Goal: Find specific page/section

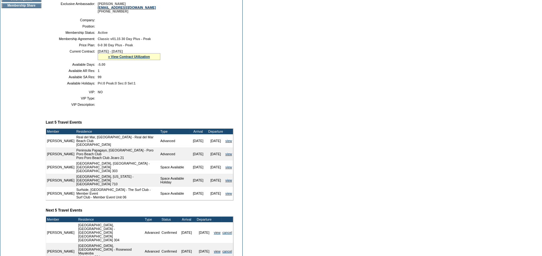
scroll to position [125, 0]
click at [138, 55] on div "» View Contract Utilization" at bounding box center [129, 57] width 63 height 7
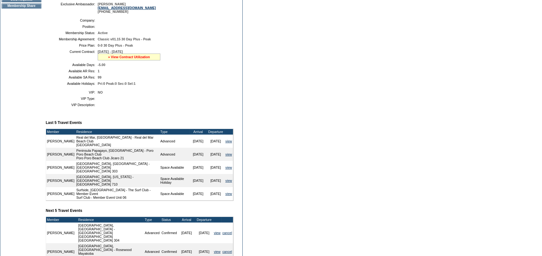
click at [137, 57] on link "» View Contract Utilization" at bounding box center [129, 57] width 42 height 4
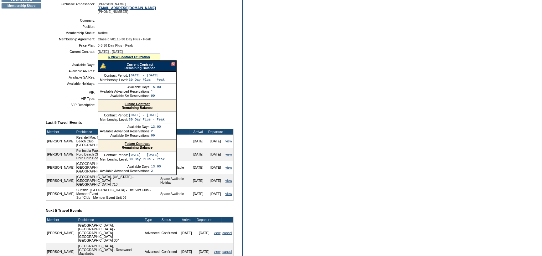
click at [139, 106] on link "Future Contract" at bounding box center [137, 104] width 25 height 4
click at [172, 65] on div at bounding box center [173, 64] width 4 height 4
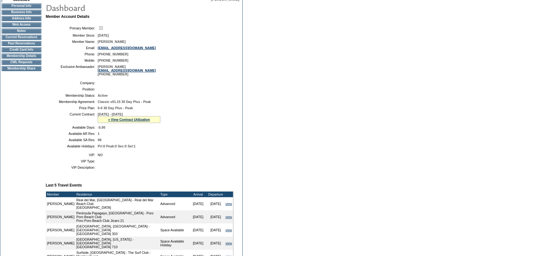
scroll to position [0, 0]
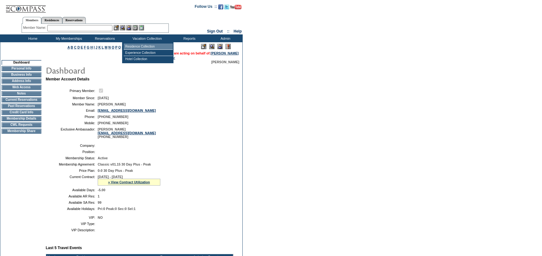
click at [147, 45] on td "Residence Collection" at bounding box center [148, 47] width 49 height 6
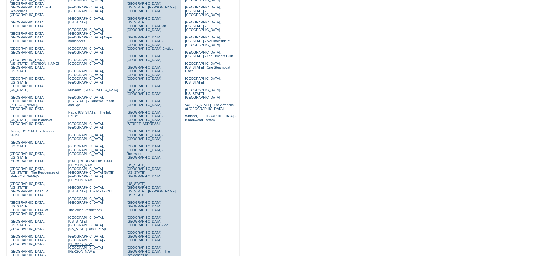
scroll to position [125, 0]
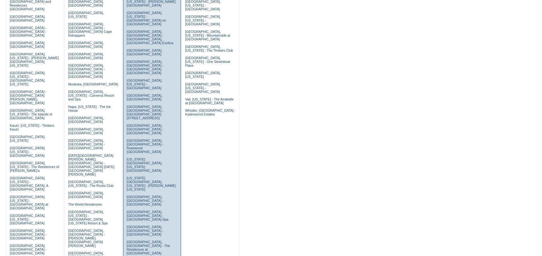
click at [158, 101] on td "[GEOGRAPHIC_DATA], [GEOGRAPHIC_DATA] - Casa [PERSON_NAME] [GEOGRAPHIC_DATA], [U…" at bounding box center [152, 169] width 54 height 416
click at [149, 157] on link "[US_STATE][GEOGRAPHIC_DATA], [US_STATE][GEOGRAPHIC_DATA]" at bounding box center [144, 164] width 36 height 15
